Goal: Information Seeking & Learning: Learn about a topic

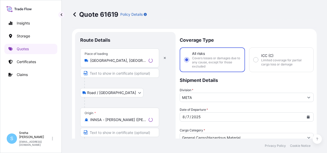
select select "Road / Inland"
select select "Water"
select select "Road / Inland"
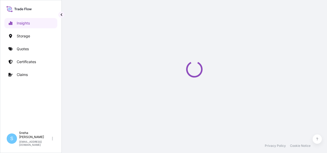
select select "2025"
